Goal: Task Accomplishment & Management: Complete application form

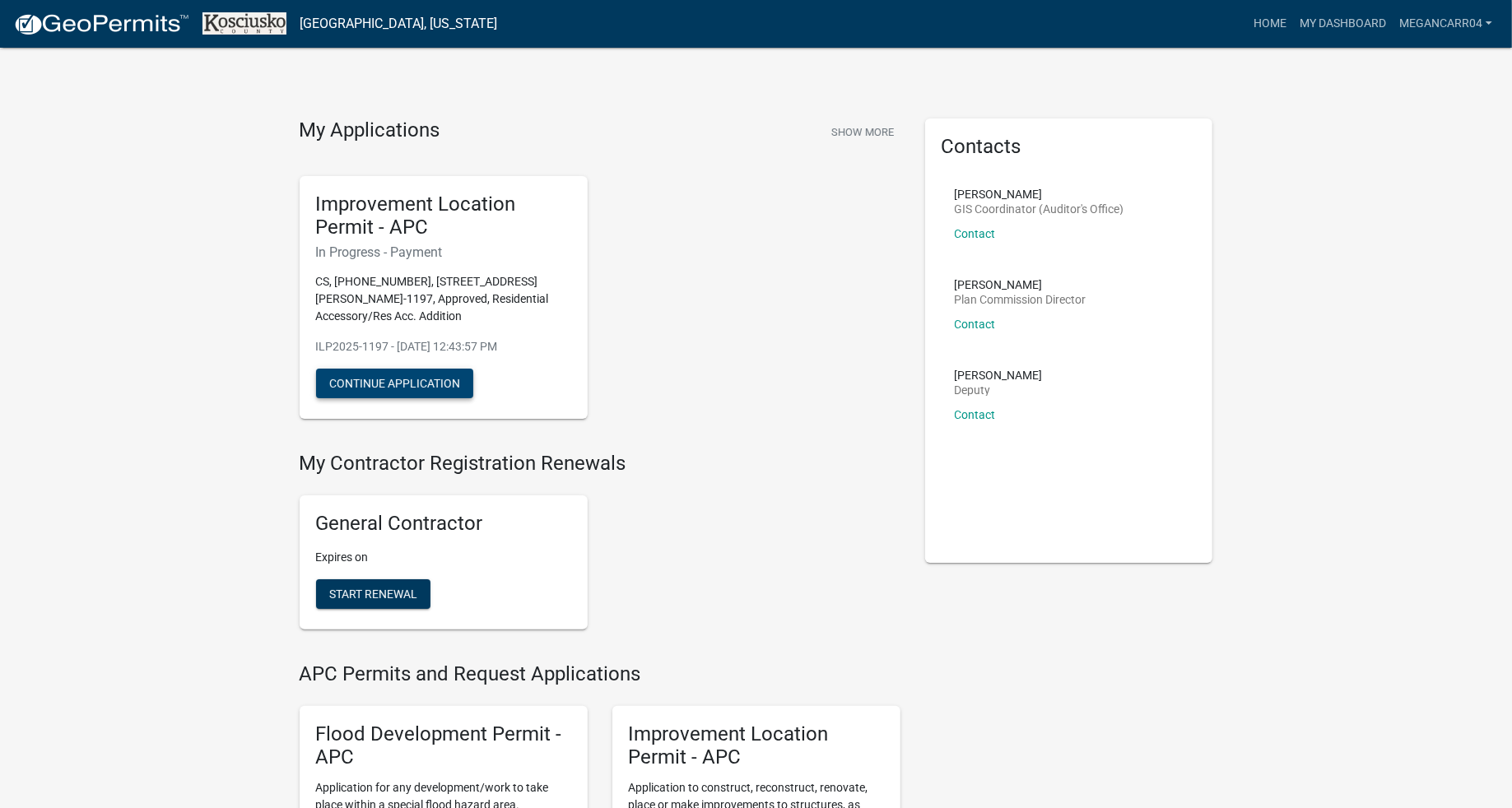
click at [399, 386] on button "Continue Application" at bounding box center [394, 384] width 157 height 30
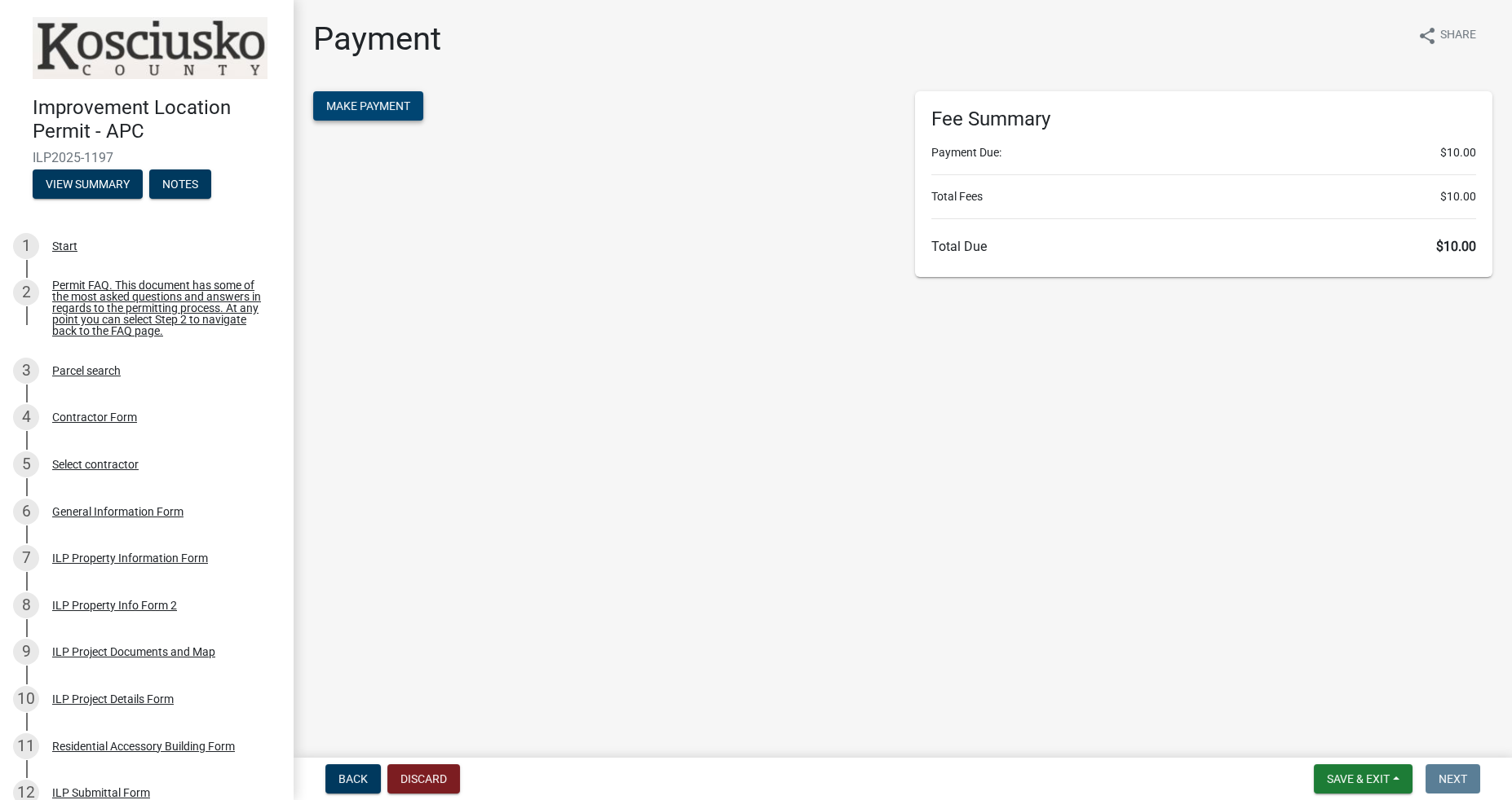
click at [388, 104] on span "Make Payment" at bounding box center [367, 106] width 84 height 13
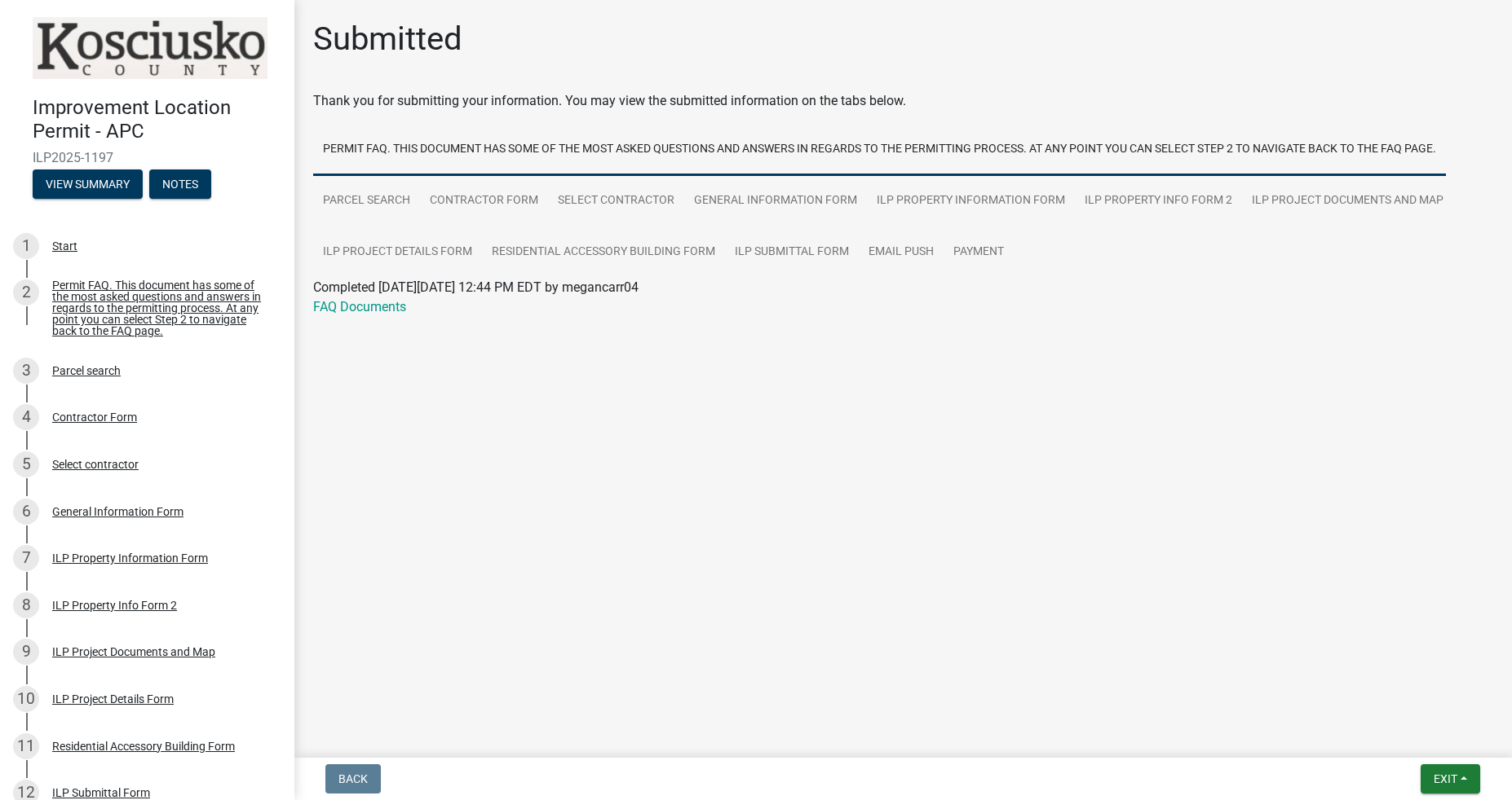
click at [685, 359] on main "Submitted Thank you for submitting your information. You may view the submitted…" at bounding box center [902, 376] width 1218 height 752
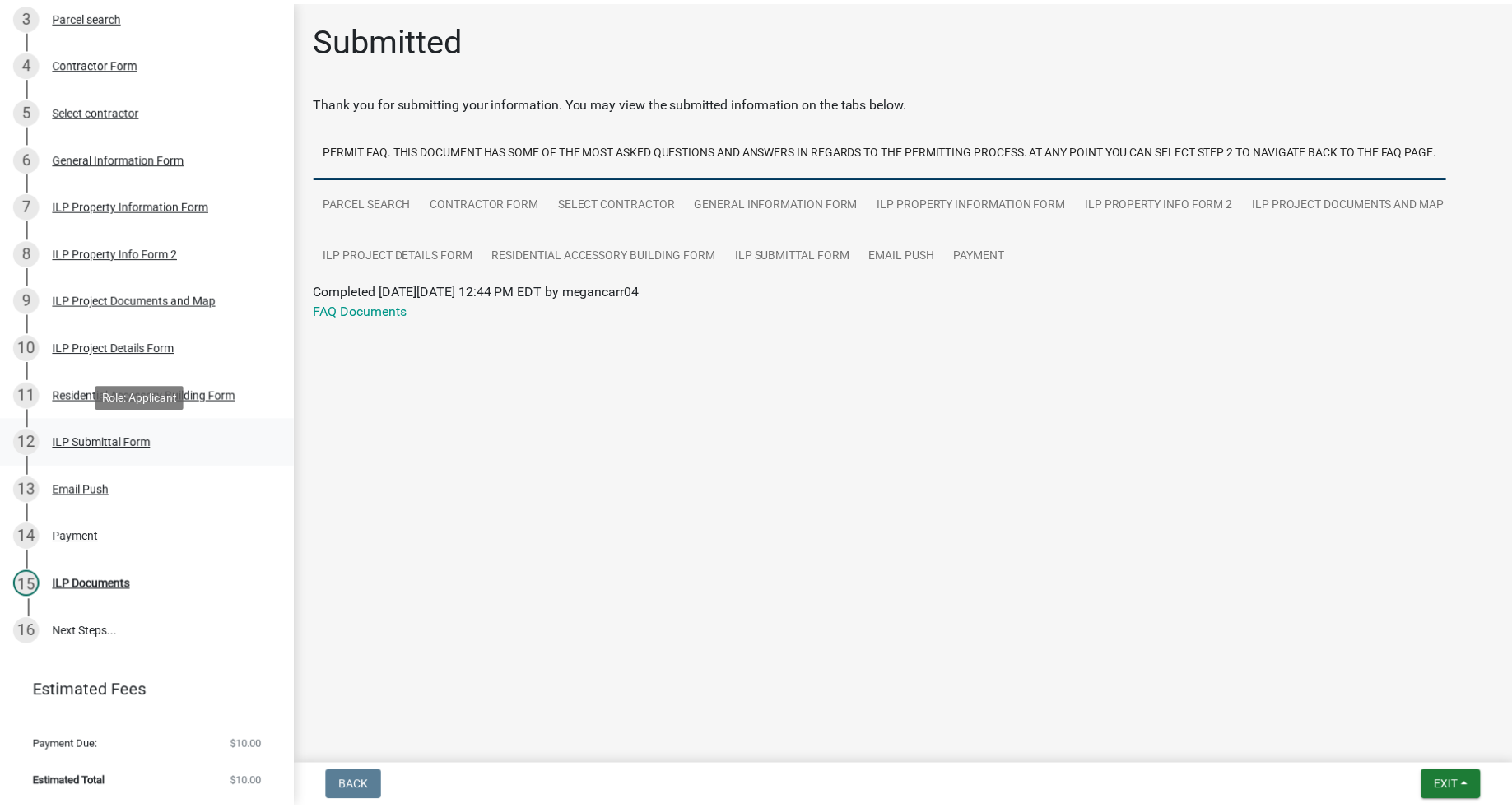
scroll to position [367, 0]
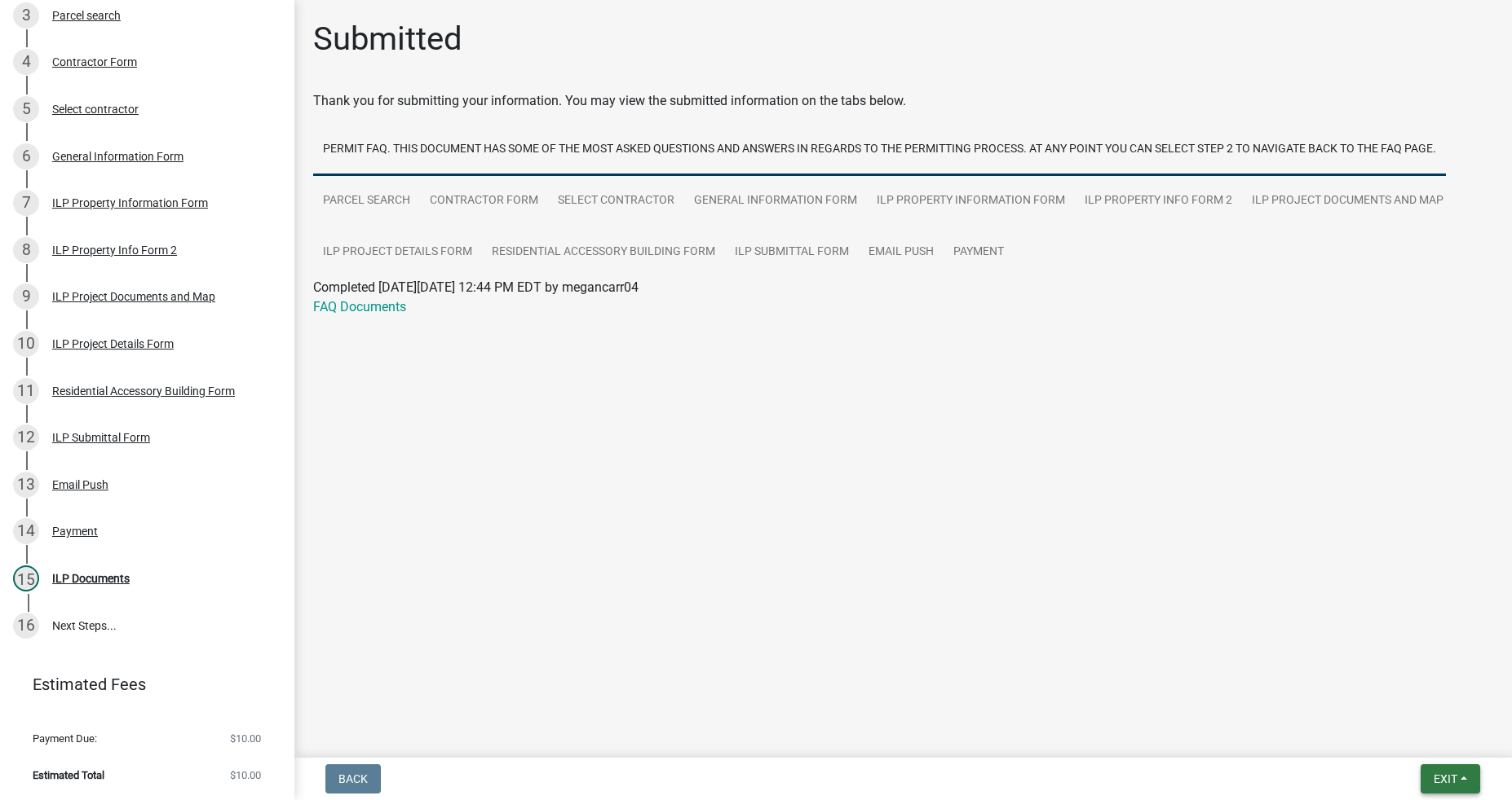
click at [1429, 775] on button "Exit" at bounding box center [1450, 779] width 59 height 30
click at [1393, 742] on button "Save & Exit" at bounding box center [1415, 737] width 130 height 39
